Goal: Information Seeking & Learning: Check status

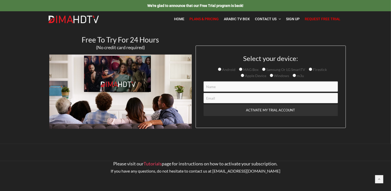
click at [202, 21] on link "Plans & Pricing" at bounding box center [204, 19] width 34 height 11
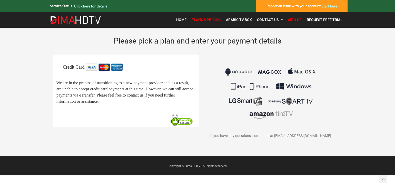
click at [82, 6] on link "Click here for details" at bounding box center [90, 6] width 33 height 4
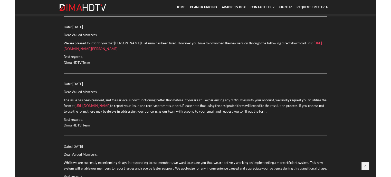
scroll to position [282, 0]
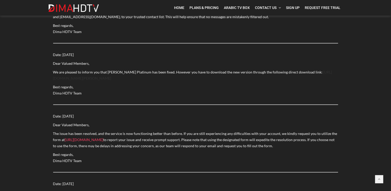
drag, startPoint x: 70, startPoint y: 78, endPoint x: 297, endPoint y: 74, distance: 227.0
click at [297, 74] on p "We are pleased to inform you that OTT Platinum has been fixed. However you have…" at bounding box center [195, 75] width 285 height 12
copy link "ttps://dimahdtv.com/ott-platinum"
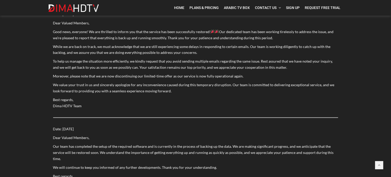
scroll to position [1000, 0]
